Goal: Information Seeking & Learning: Learn about a topic

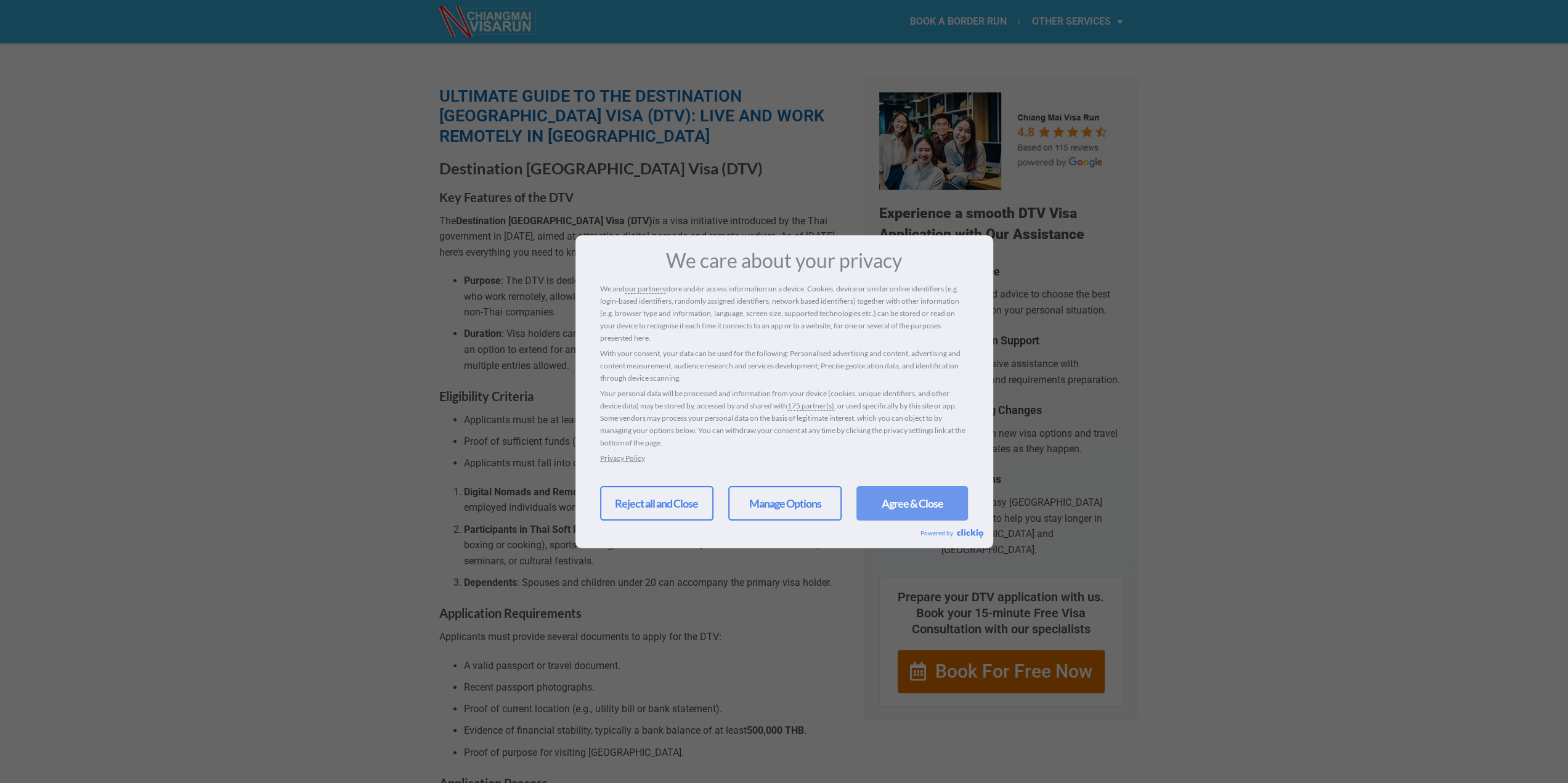
click at [933, 511] on link "Agree & Close" at bounding box center [912, 503] width 111 height 35
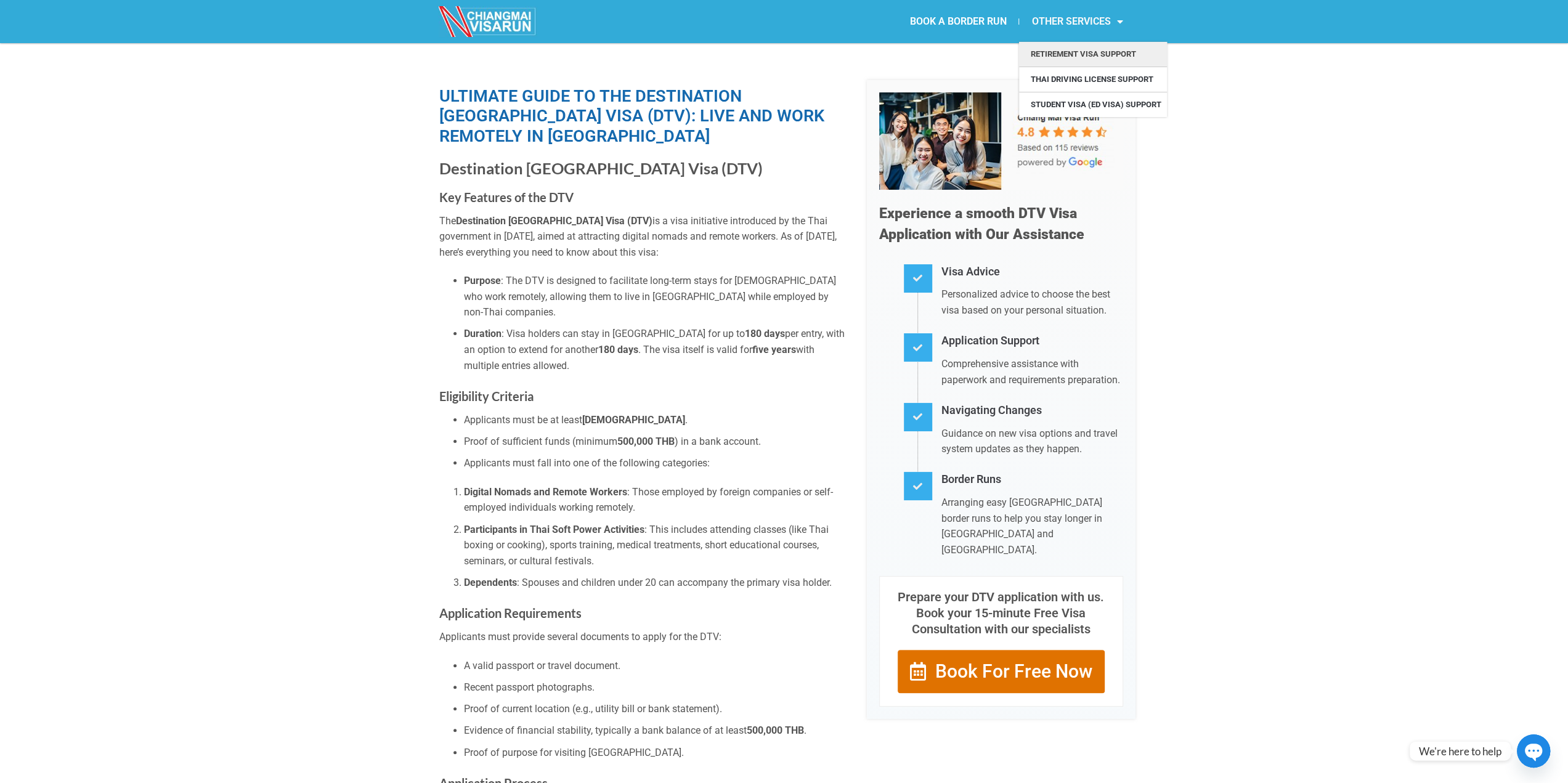
click at [1064, 51] on link "Retirement Visa Support" at bounding box center [1093, 54] width 148 height 24
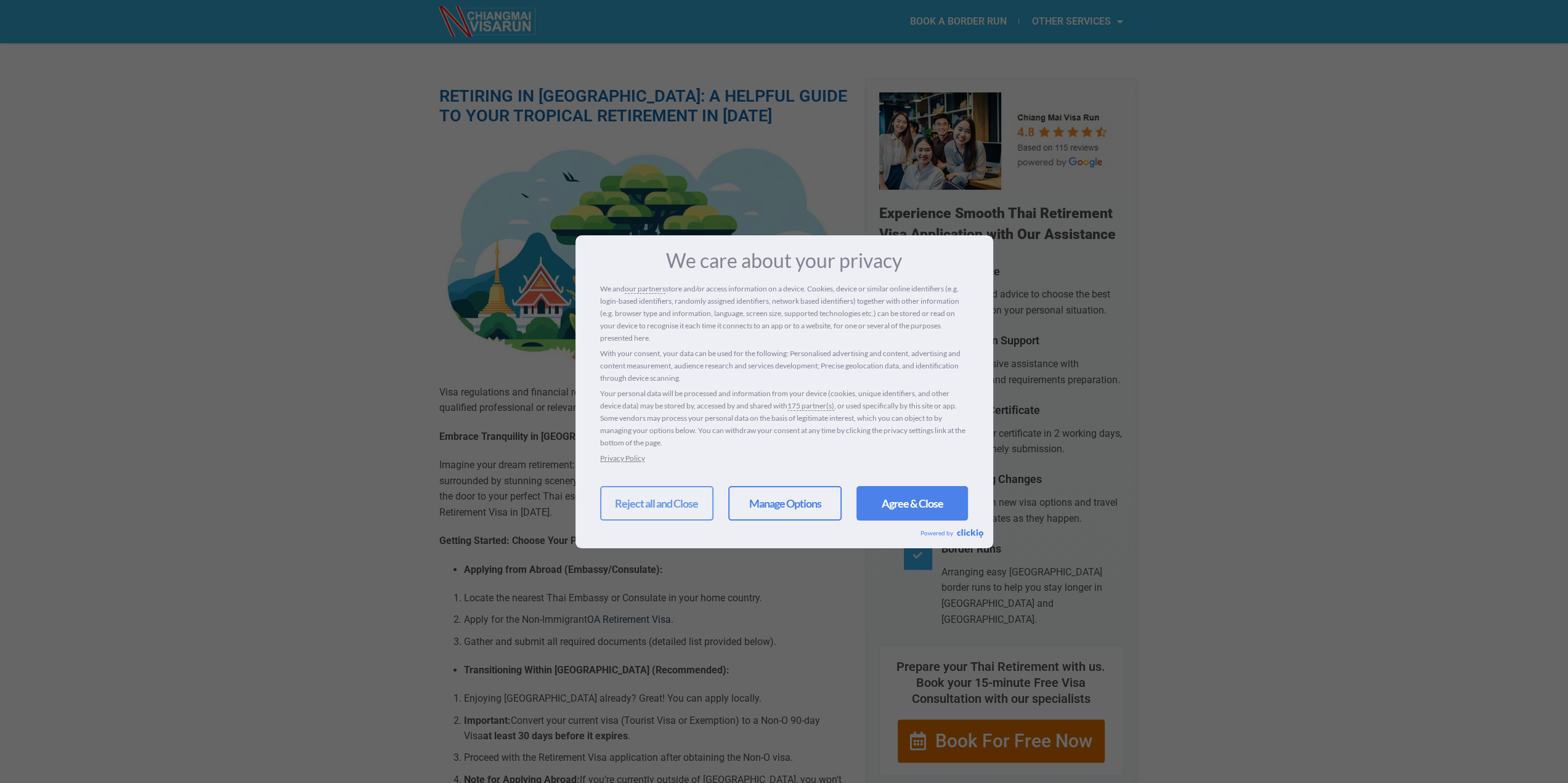
click at [647, 509] on link "Reject all and Close" at bounding box center [657, 503] width 113 height 35
